Goal: Navigation & Orientation: Go to known website

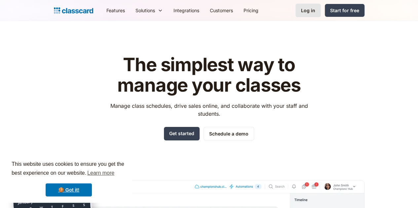
click at [315, 12] on div "Log in" at bounding box center [308, 10] width 14 height 7
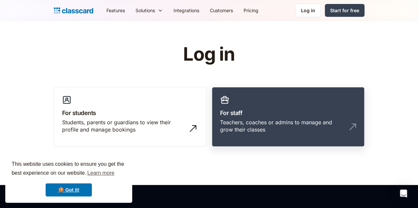
click at [266, 127] on div "Teachers, coaches or admins to manage and grow their classes" at bounding box center [288, 129] width 136 height 20
